Goal: Task Accomplishment & Management: Use online tool/utility

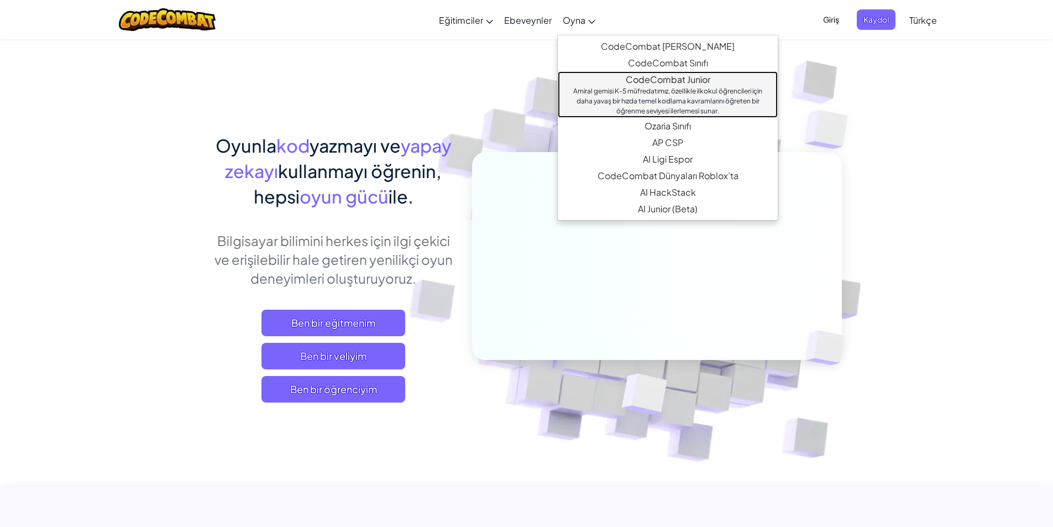
click at [663, 89] on div "Amiral gemisi K-5 müfredatımız, özellikle ilkokul öğrencileri için daha yavaş b…" at bounding box center [668, 101] width 198 height 30
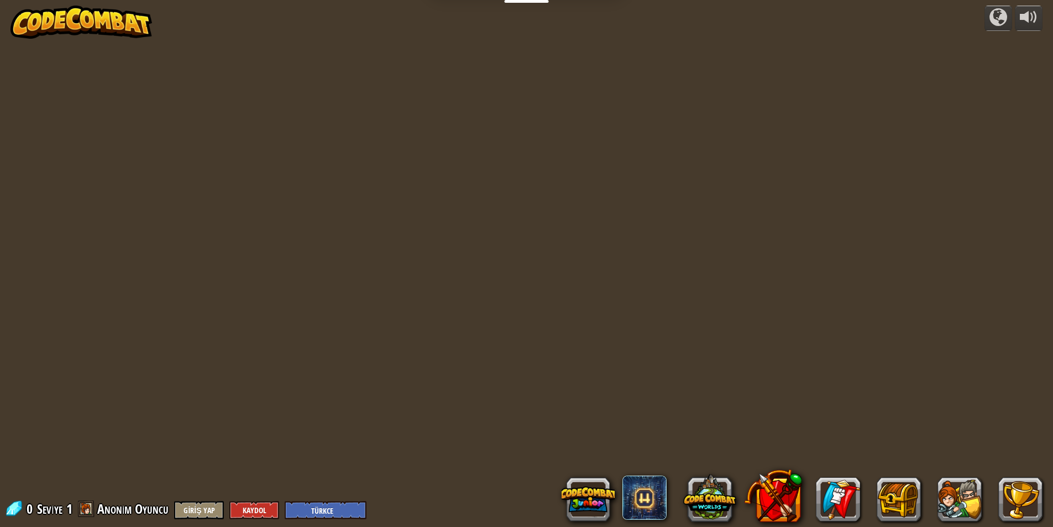
select select "tr"
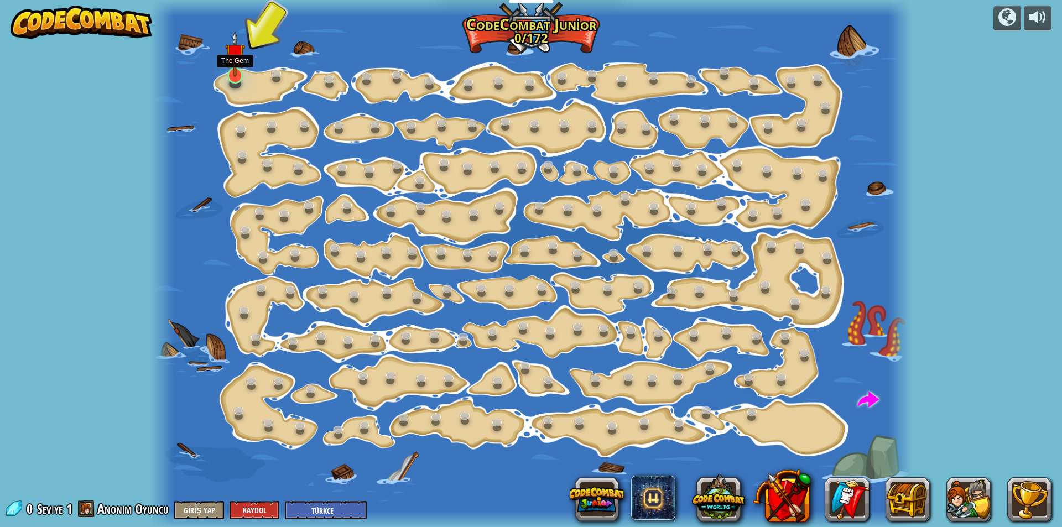
click at [239, 76] on img at bounding box center [235, 53] width 20 height 46
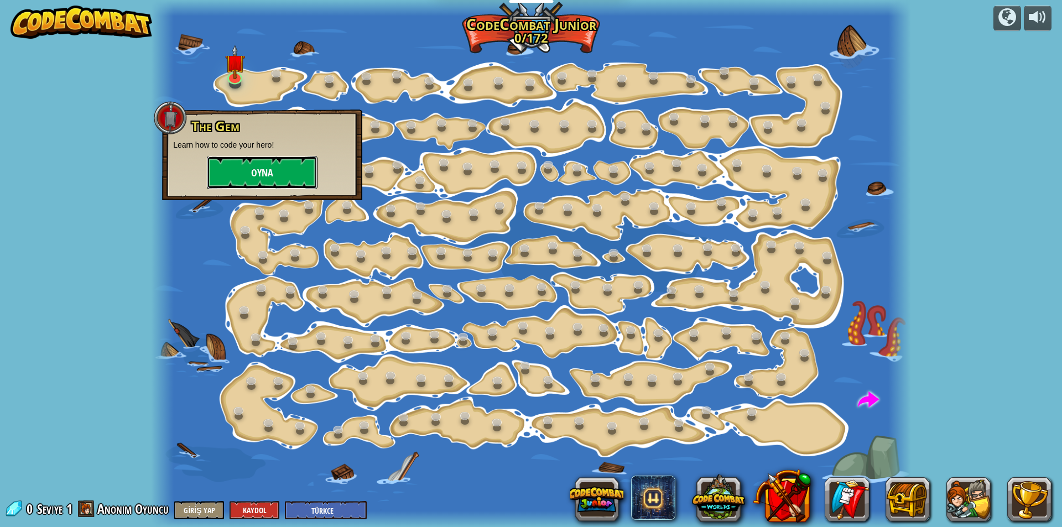
click at [315, 161] on button "Oyna" at bounding box center [262, 172] width 111 height 33
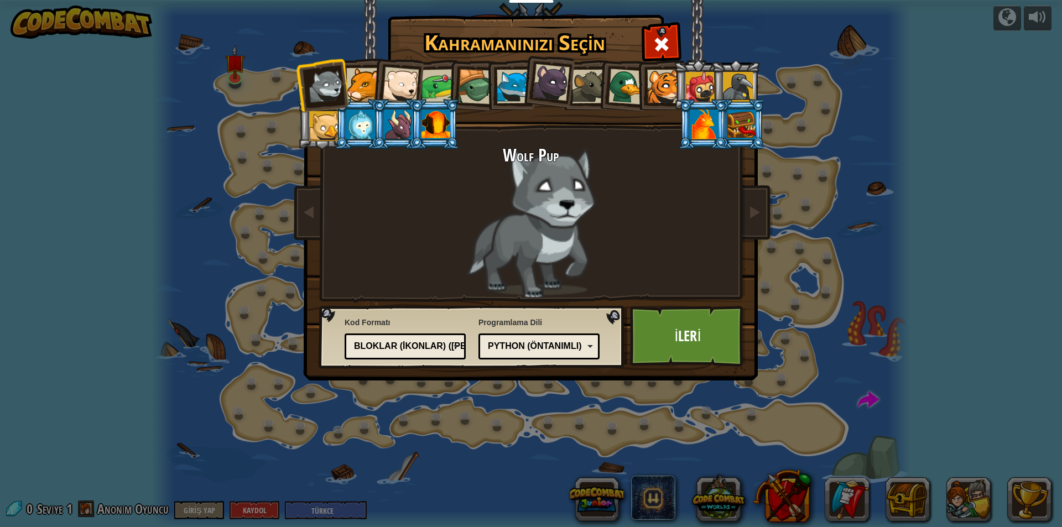
click at [357, 71] on div at bounding box center [363, 85] width 34 height 34
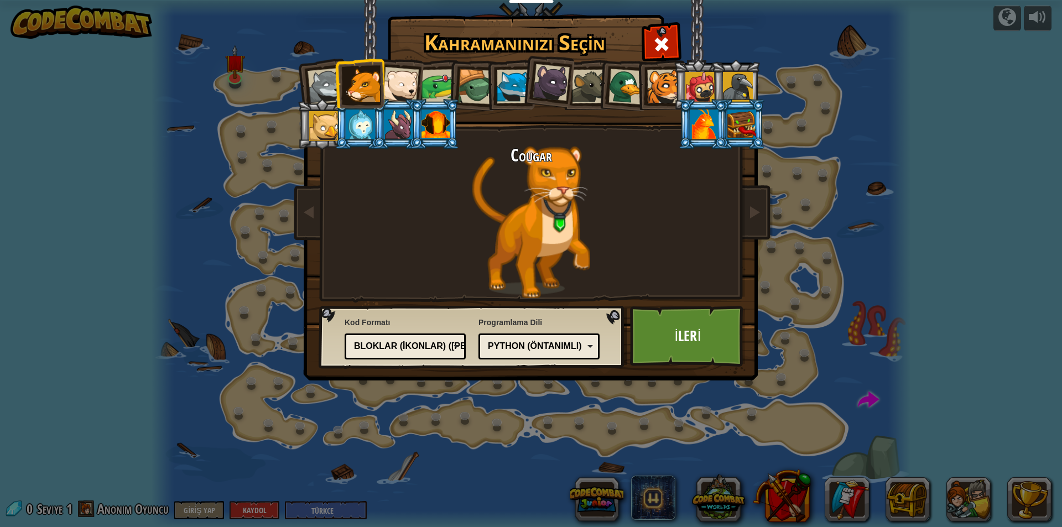
click at [396, 78] on div at bounding box center [400, 85] width 36 height 36
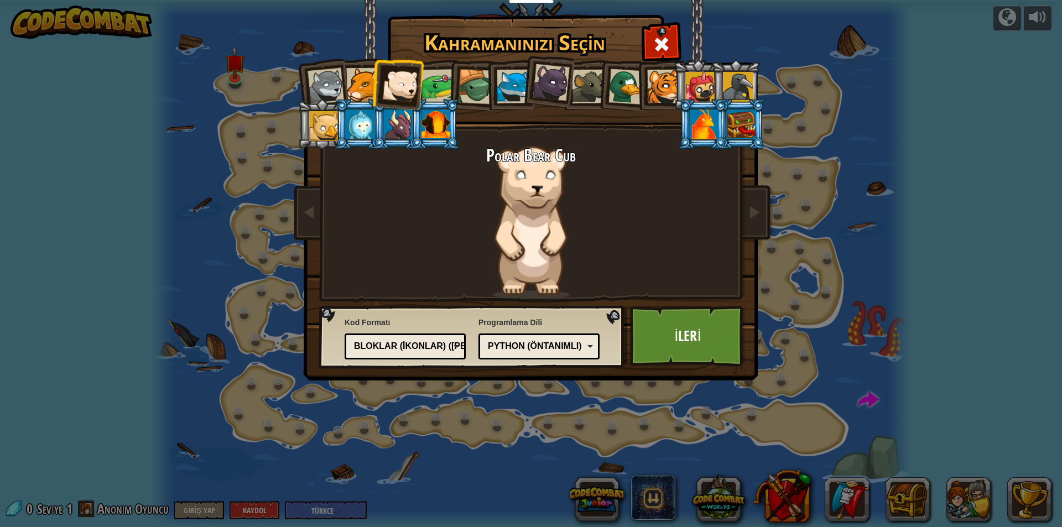
click at [452, 83] on li at bounding box center [472, 85] width 53 height 53
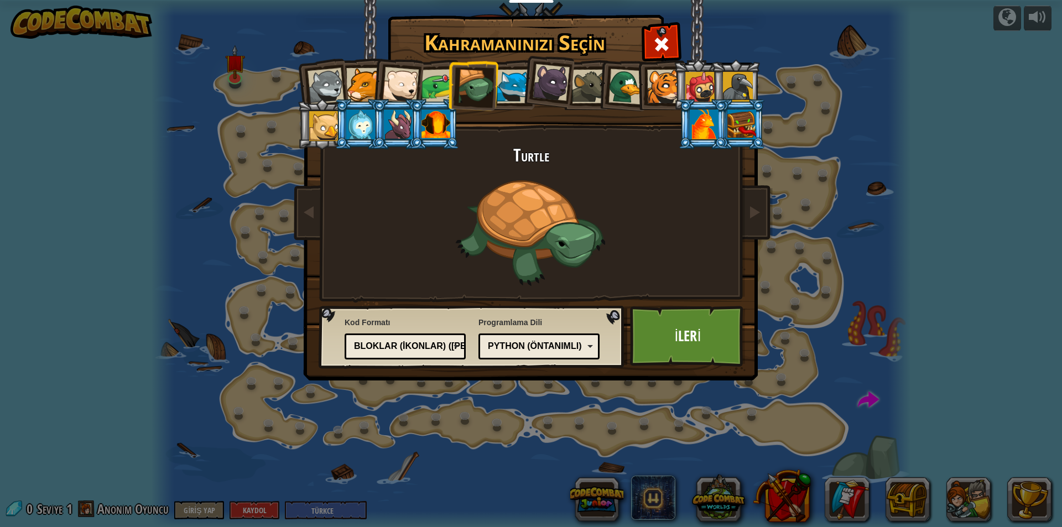
click at [524, 85] on li at bounding box center [547, 80] width 55 height 55
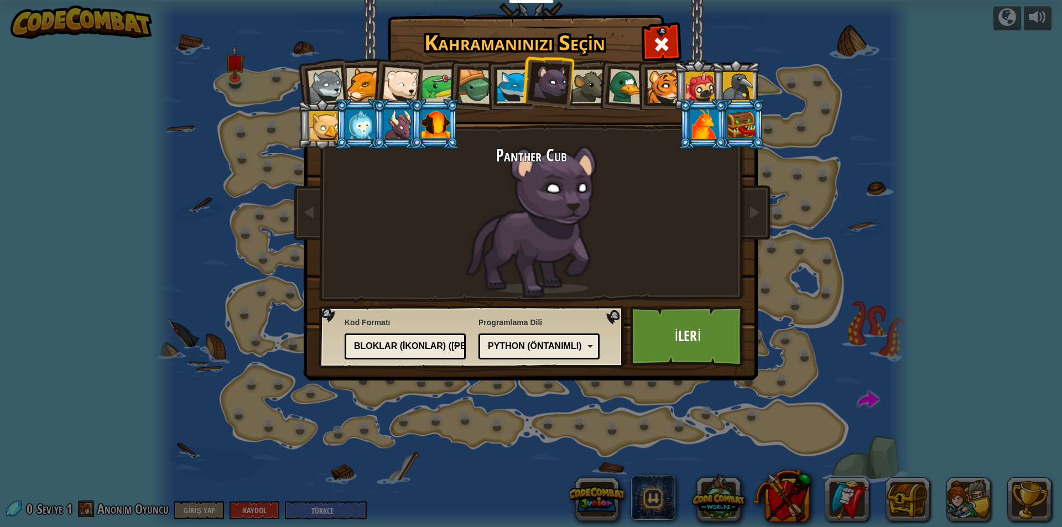
click at [521, 85] on li at bounding box center [547, 80] width 55 height 55
click at [517, 84] on div at bounding box center [513, 87] width 34 height 34
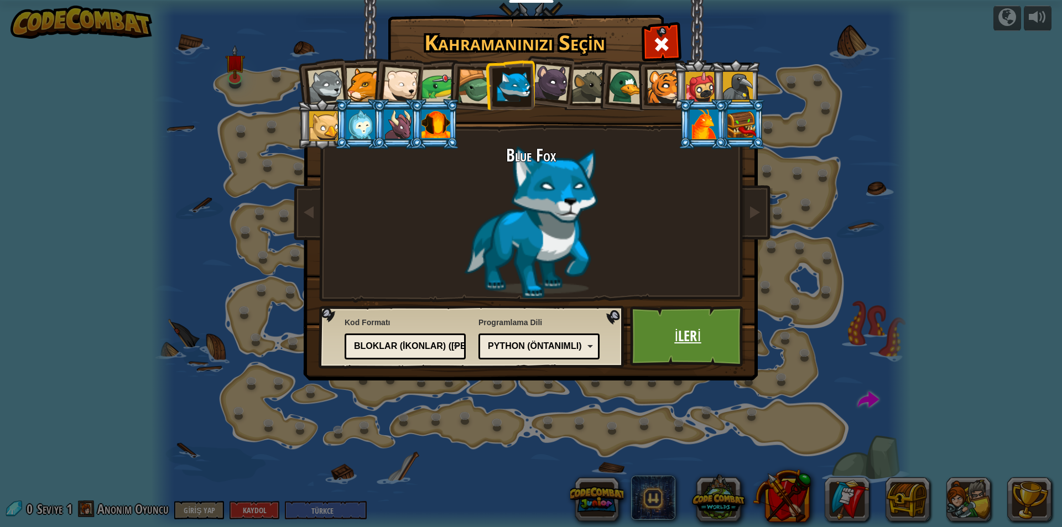
click at [683, 322] on link "İleri" at bounding box center [688, 336] width 116 height 61
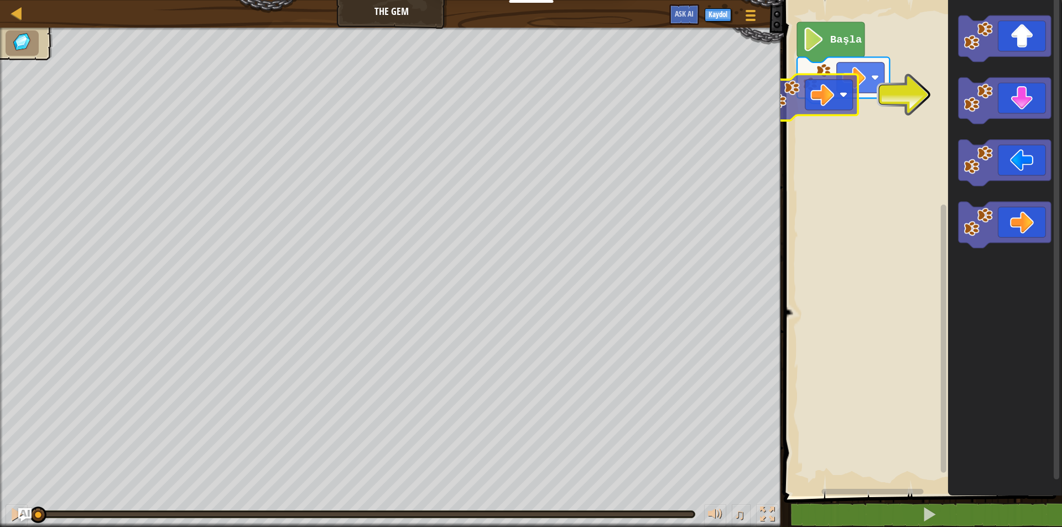
click at [816, 89] on div "Başla" at bounding box center [920, 244] width 281 height 501
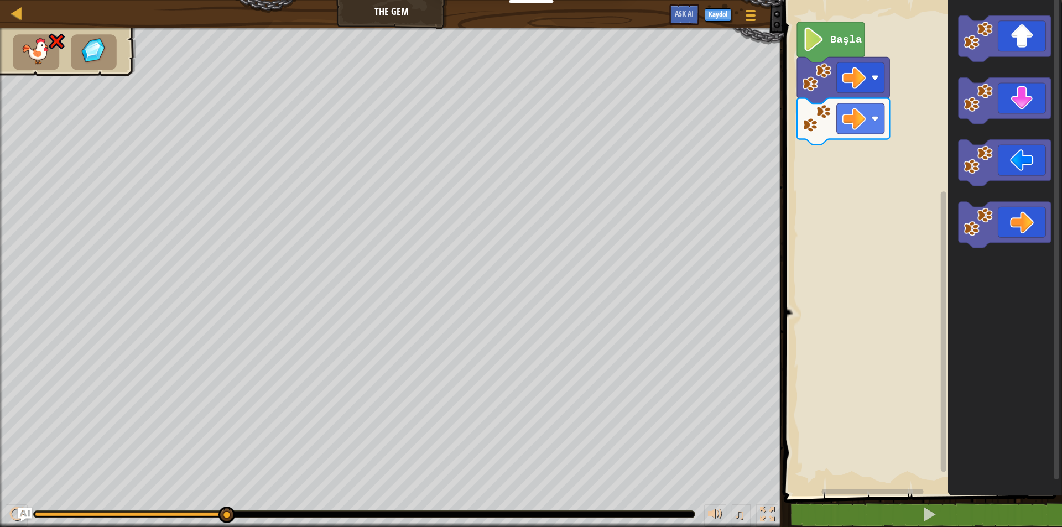
click at [823, 39] on image "Blockly Çalışma Alanı" at bounding box center [813, 40] width 23 height 24
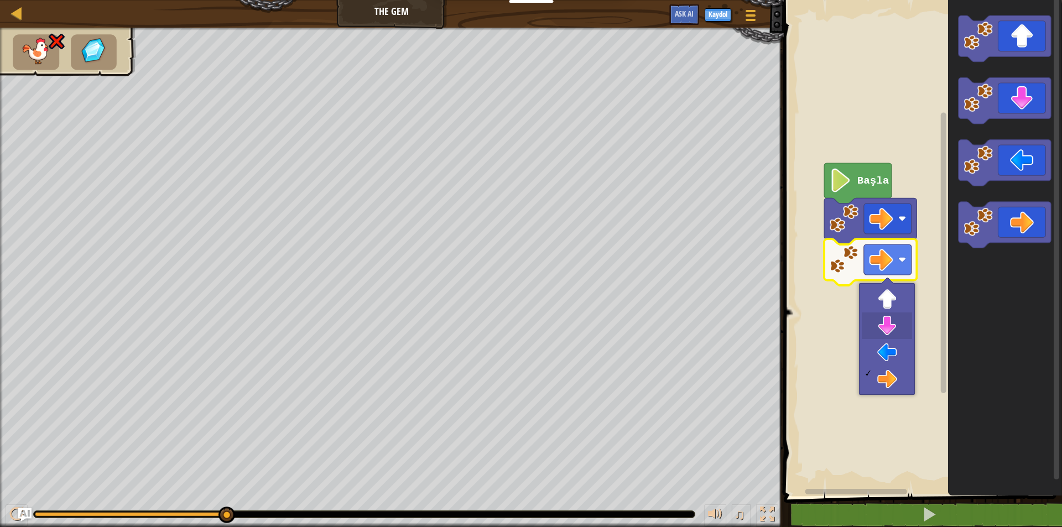
drag, startPoint x: 870, startPoint y: 327, endPoint x: 860, endPoint y: 328, distance: 10.0
click at [860, 328] on div at bounding box center [887, 339] width 56 height 112
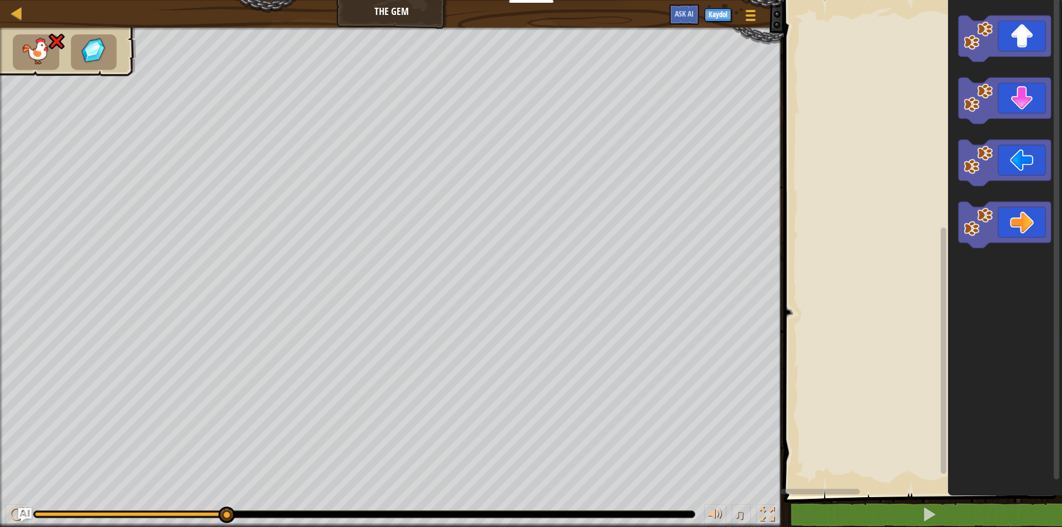
click at [981, 433] on div "Harita The Gem Oyun Menüsü Kaydol Ask AI 1 הההההההההההההההההההההההההההההההההההה…" at bounding box center [531, 263] width 1062 height 527
drag, startPoint x: 993, startPoint y: 503, endPoint x: 475, endPoint y: -34, distance: 746.1
click at [475, 0] on html "Eğitimciler Ücretsiz Hesap Oluştur Okul ve İlçe Çözümleri Öğretmen Araç Seti Ön…" at bounding box center [531, 0] width 1062 height 0
click at [876, 253] on div "Blockly Çalışma Alanı" at bounding box center [920, 244] width 281 height 501
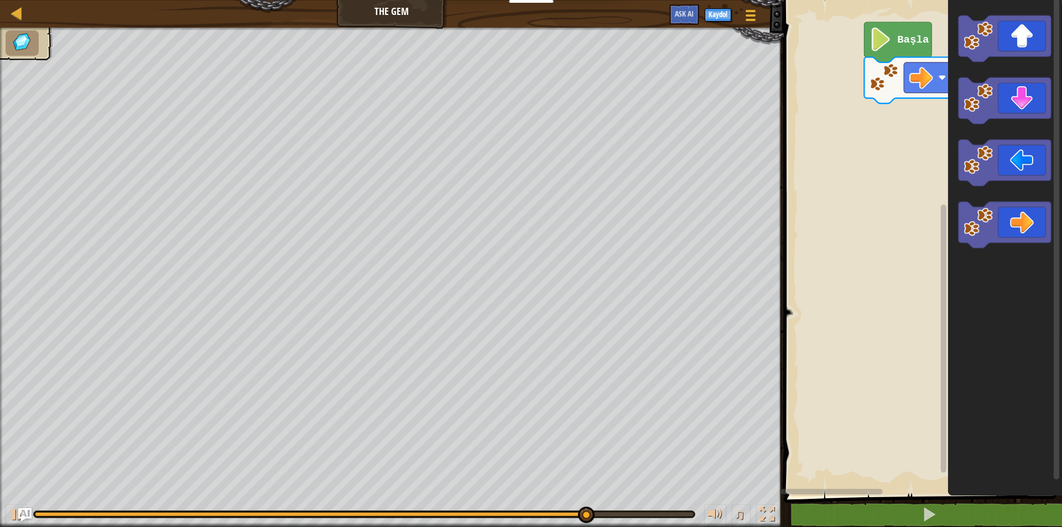
click at [878, 228] on div "Başla" at bounding box center [920, 244] width 281 height 501
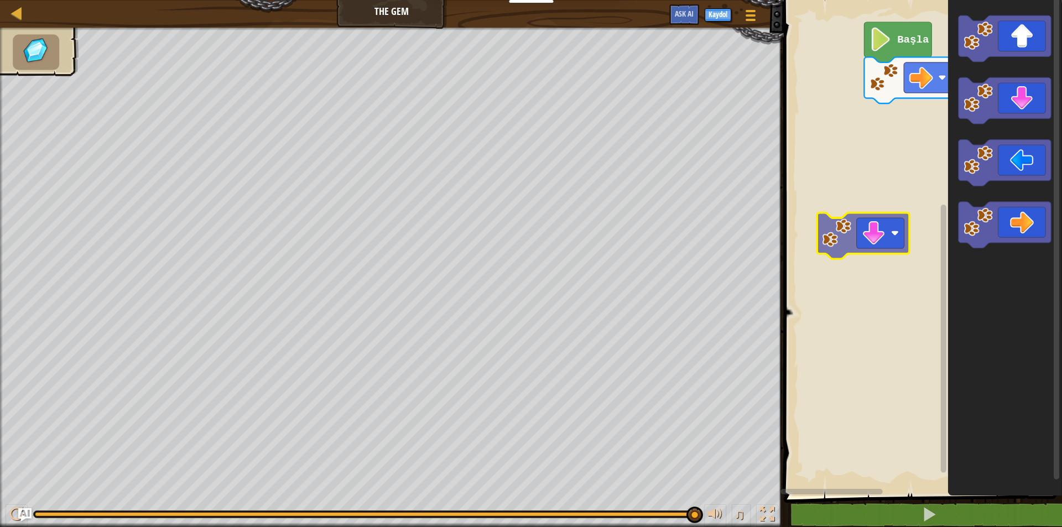
click at [893, 248] on div "Başla" at bounding box center [920, 244] width 281 height 501
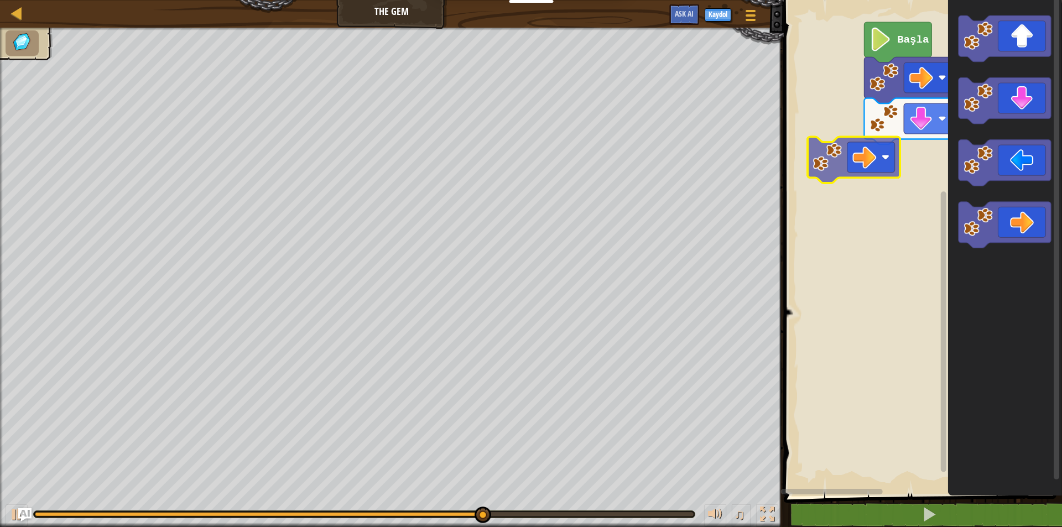
click at [880, 139] on div "Başla" at bounding box center [920, 244] width 281 height 501
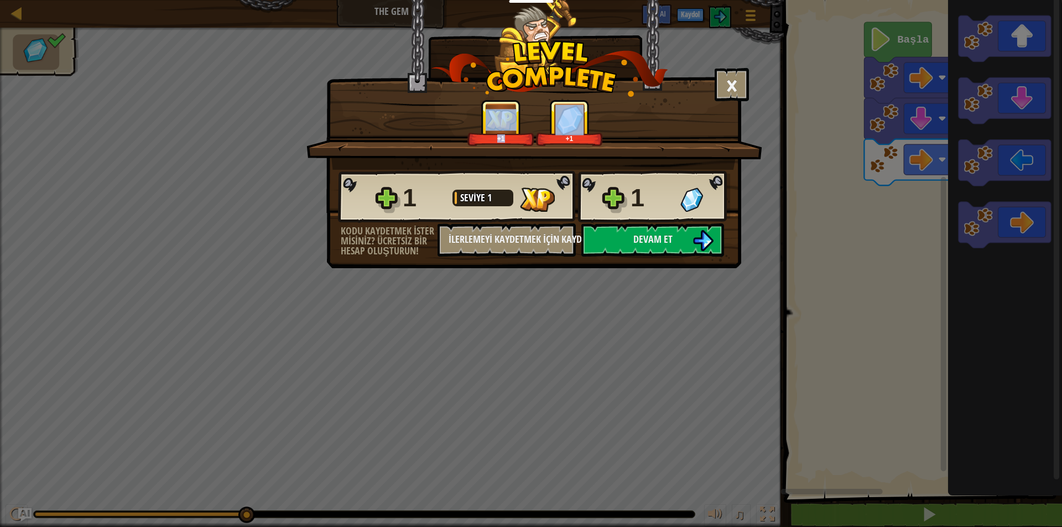
drag, startPoint x: 753, startPoint y: 123, endPoint x: 747, endPoint y: 124, distance: 6.2
click at [747, 124] on div "+1 +1" at bounding box center [534, 135] width 456 height 70
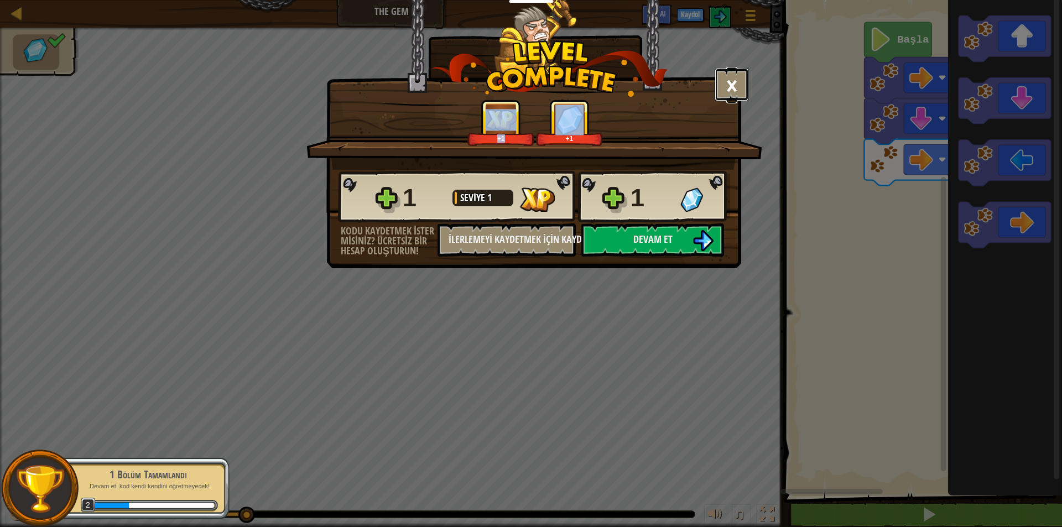
click at [733, 75] on button "×" at bounding box center [731, 84] width 34 height 33
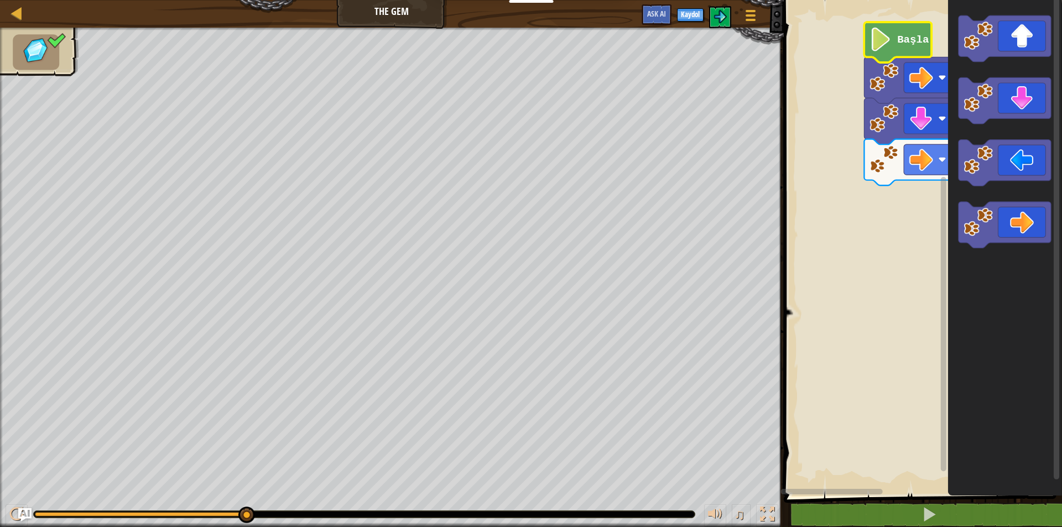
click at [896, 44] on g "Başla" at bounding box center [910, 103] width 92 height 163
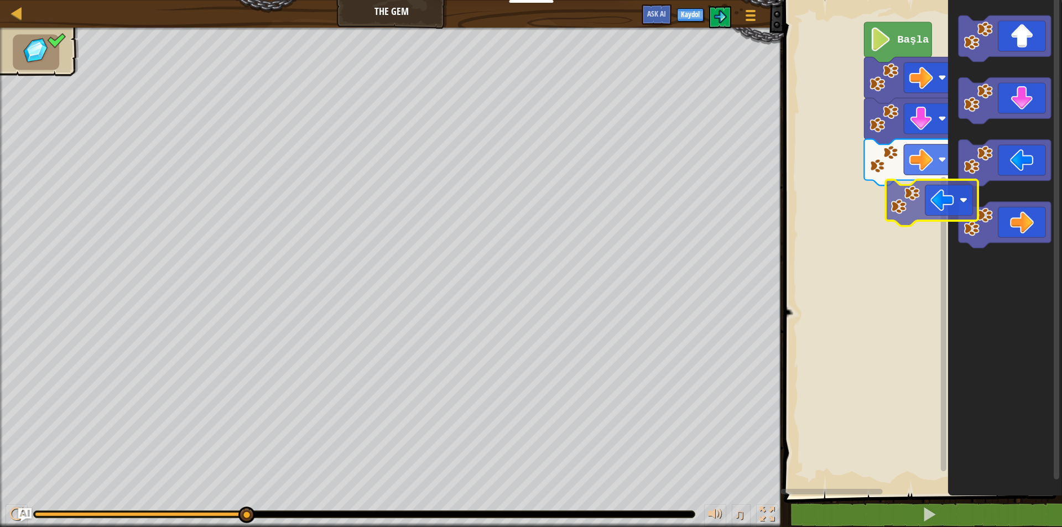
click at [948, 200] on icon "Blockly Çalışma Alanı" at bounding box center [1004, 244] width 114 height 501
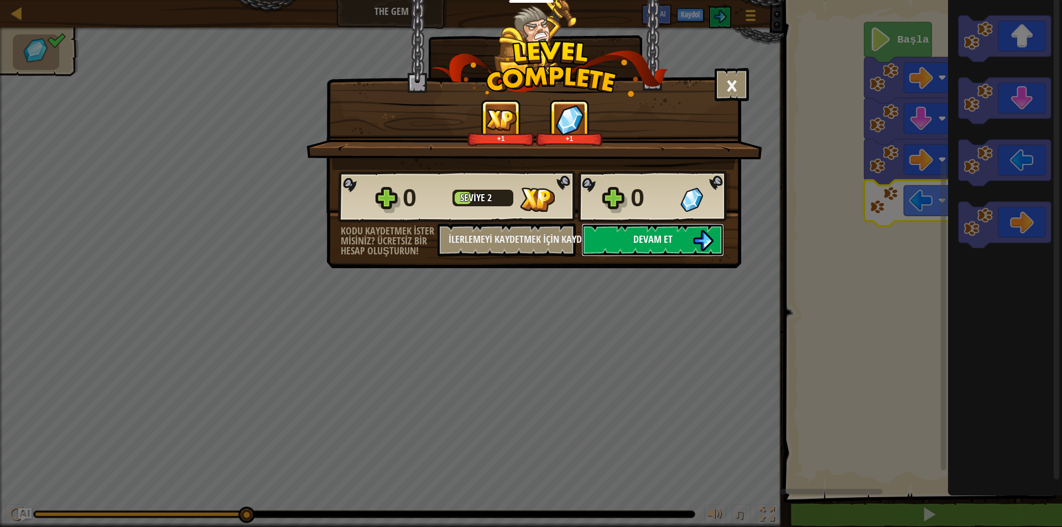
click at [710, 237] on img at bounding box center [702, 240] width 21 height 21
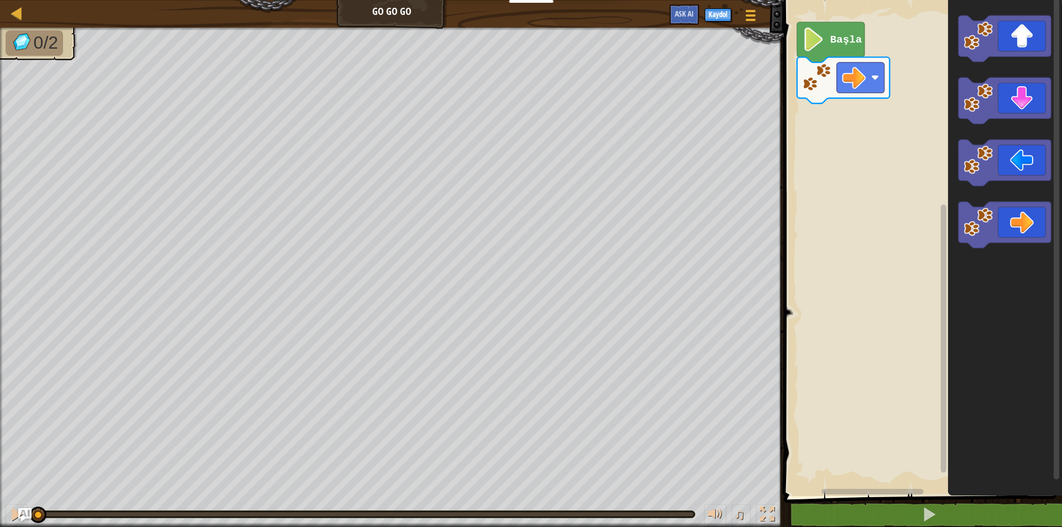
click at [1053, 262] on icon "Blockly Çalışma Alanı" at bounding box center [1004, 244] width 114 height 501
click at [979, 37] on image "Blockly Çalışma Alanı" at bounding box center [977, 35] width 29 height 29
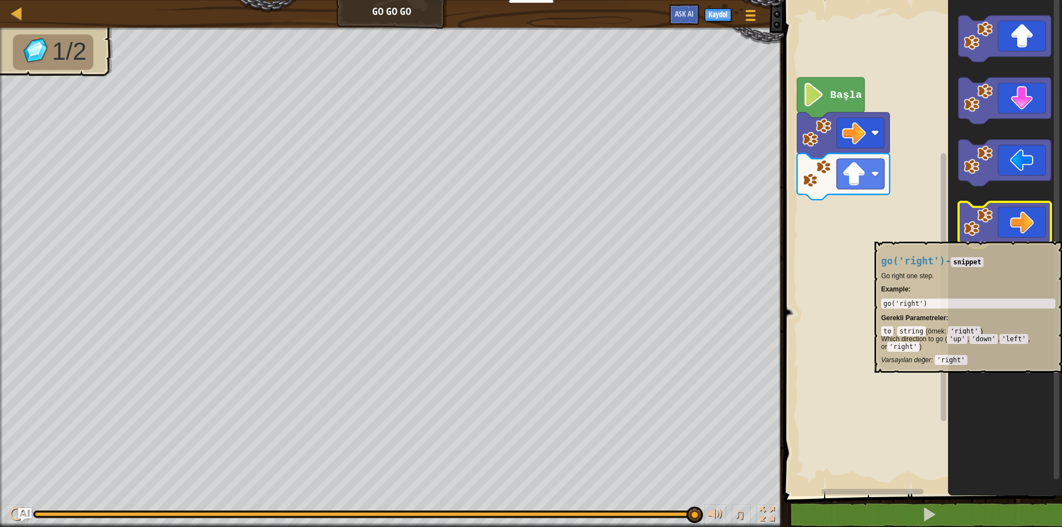
click at [992, 236] on image "Blockly Çalışma Alanı" at bounding box center [977, 221] width 29 height 29
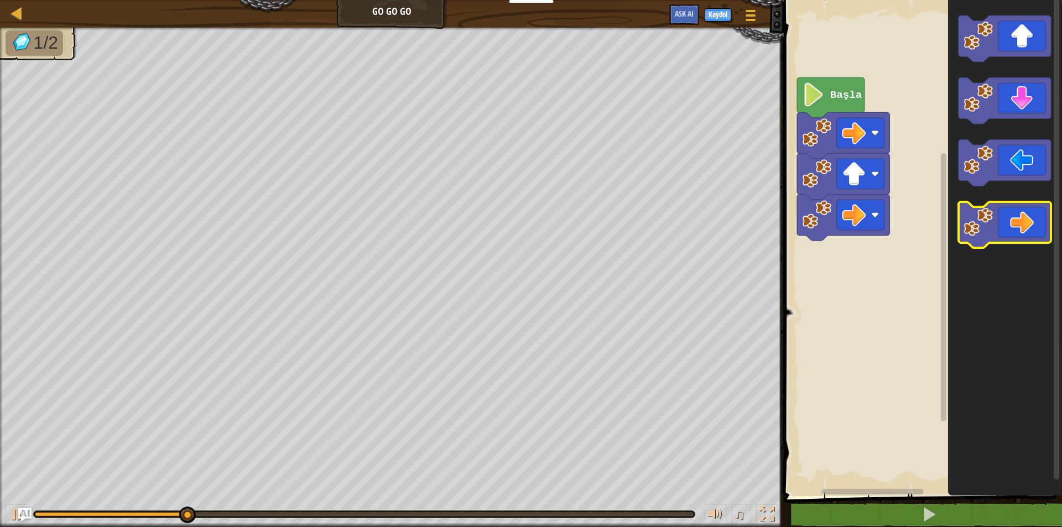
click at [992, 236] on image "Blockly Çalışma Alanı" at bounding box center [977, 221] width 29 height 29
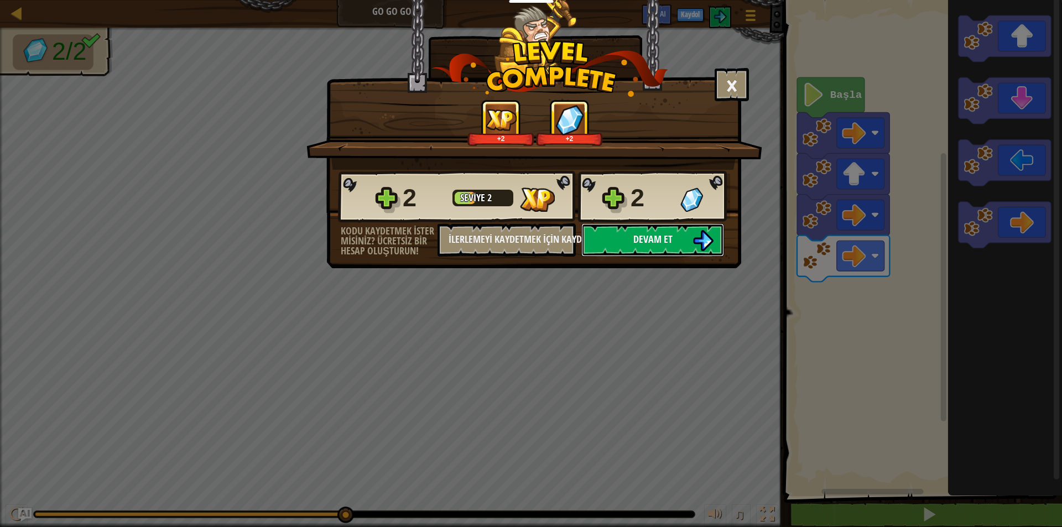
click at [683, 232] on button "Devam et" at bounding box center [652, 239] width 143 height 33
